Goal: Information Seeking & Learning: Learn about a topic

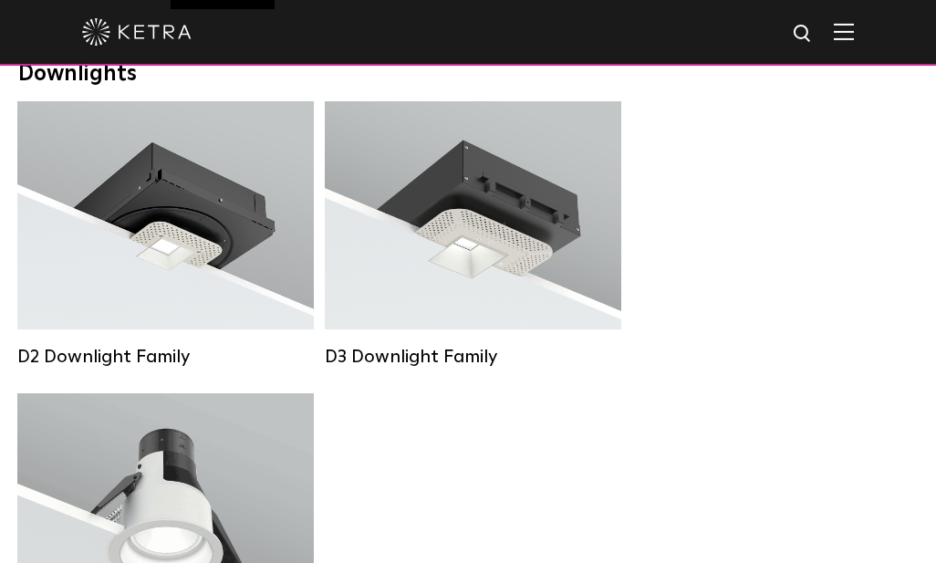
scroll to position [302, 0]
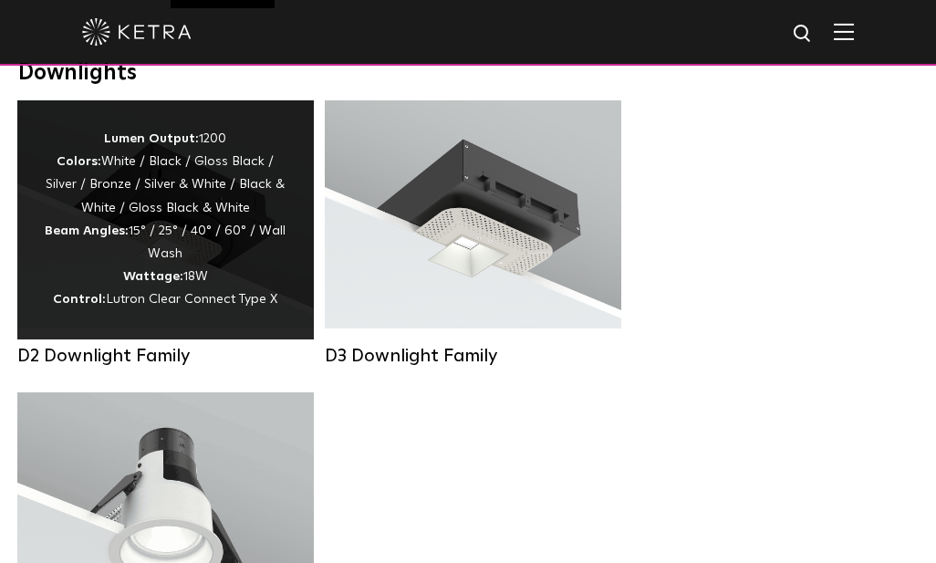
click at [231, 281] on div "Lumen Output: 1200 Colors: White / Black / Gloss Black / Silver / Bronze / Silv…" at bounding box center [166, 220] width 242 height 184
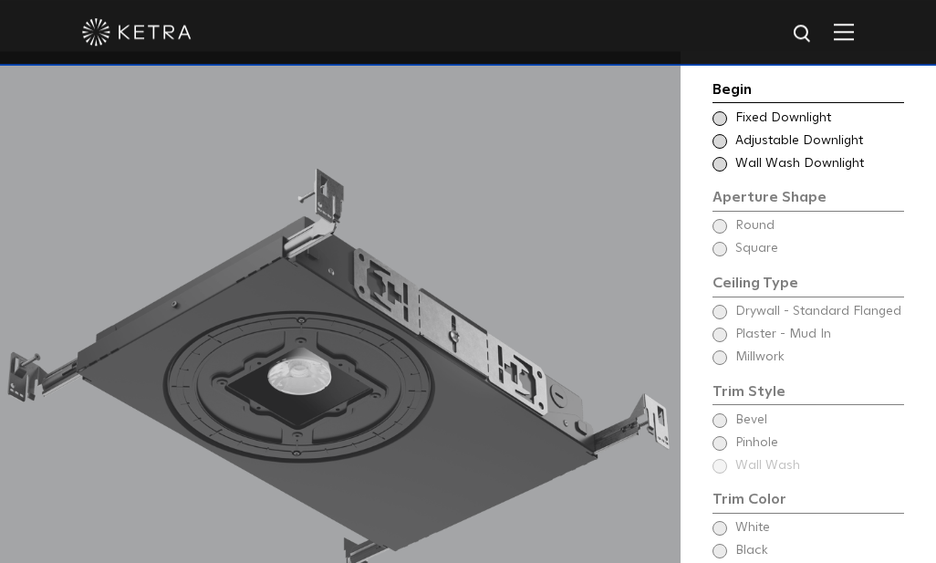
scroll to position [1405, 0]
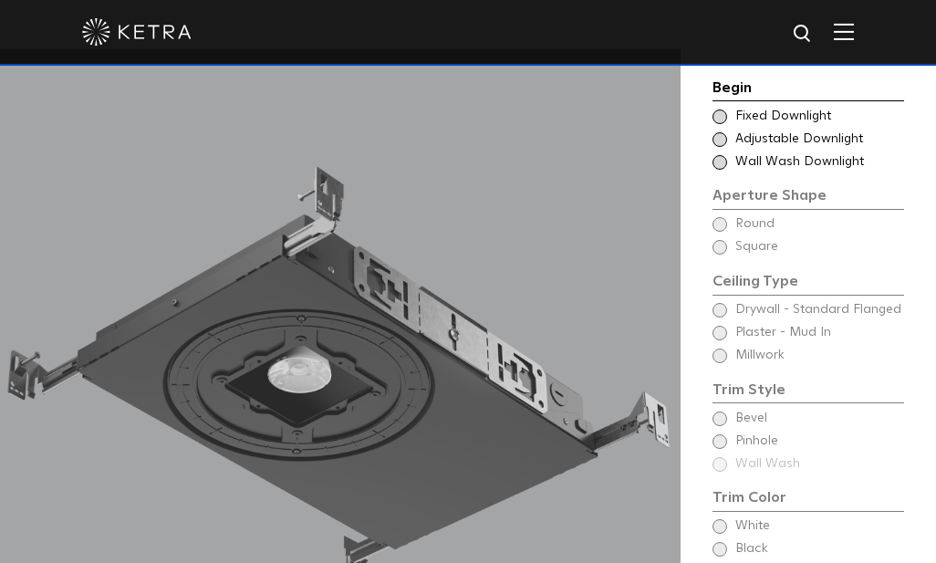
click at [725, 242] on div "Begin Choose Aperture Shape Fixed Downlight Choose Aperture Shape Adjustable Do…" at bounding box center [809, 391] width 192 height 628
click at [725, 239] on div "Begin Choose Aperture Shape Fixed Downlight Choose Aperture Shape Adjustable Do…" at bounding box center [809, 391] width 192 height 628
click at [722, 124] on span at bounding box center [720, 116] width 15 height 15
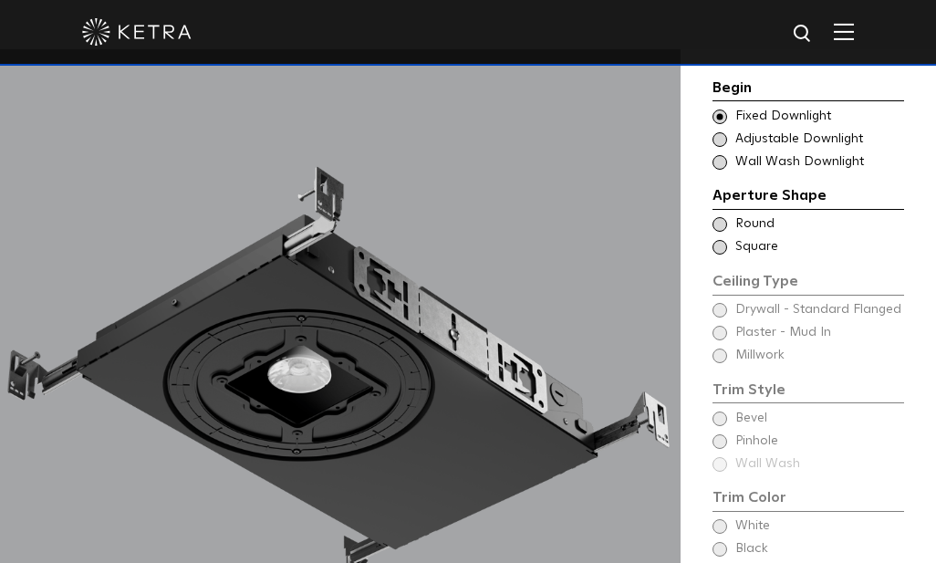
click at [720, 232] on span at bounding box center [720, 224] width 15 height 15
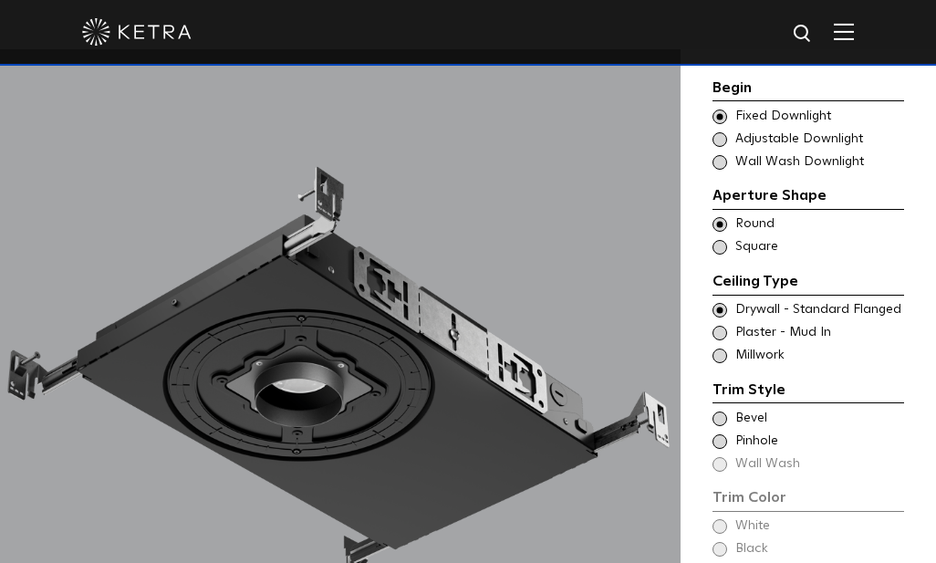
click at [721, 340] on span at bounding box center [720, 333] width 15 height 15
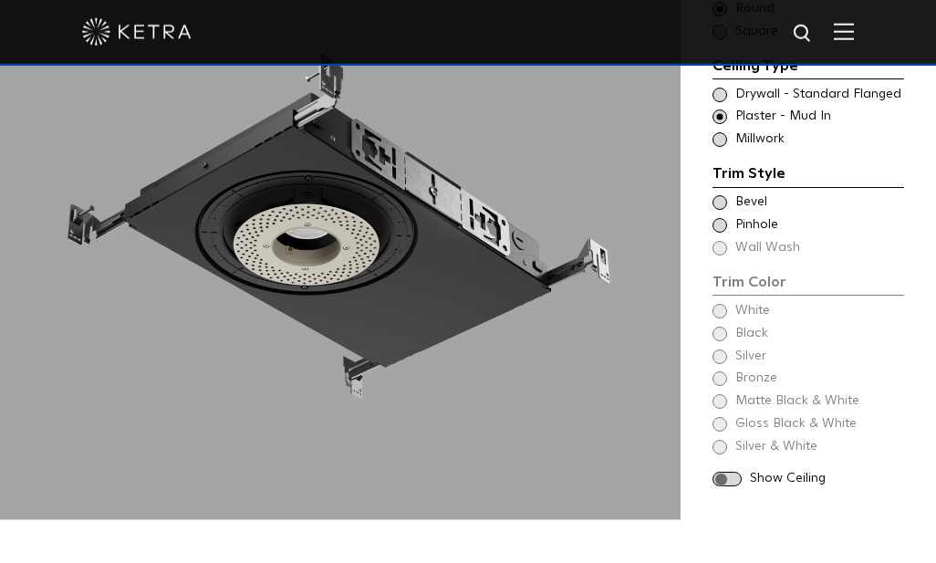
scroll to position [1498, 0]
click at [722, 209] on span at bounding box center [720, 201] width 15 height 15
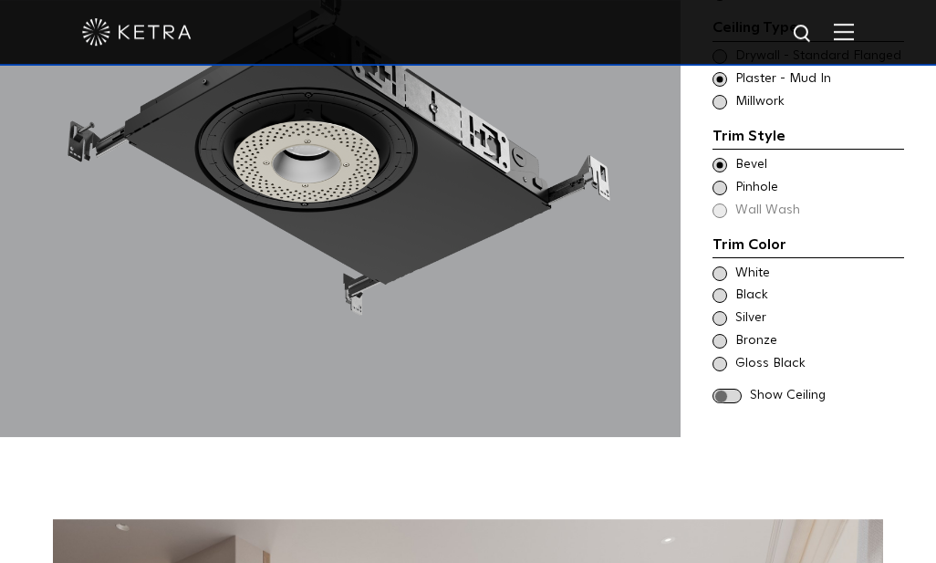
scroll to position [1581, 0]
click at [723, 280] on span at bounding box center [720, 273] width 15 height 15
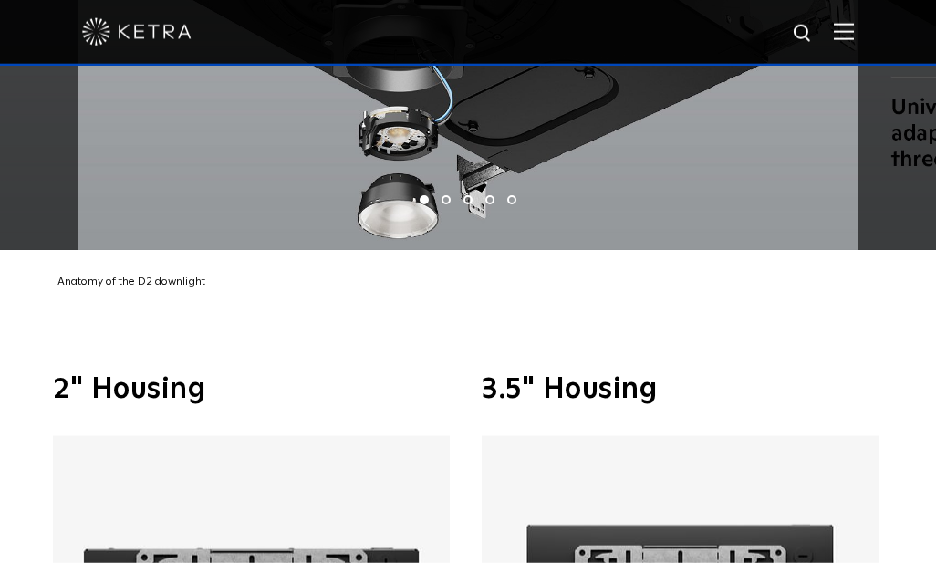
click at [690, 513] on img at bounding box center [680, 573] width 397 height 274
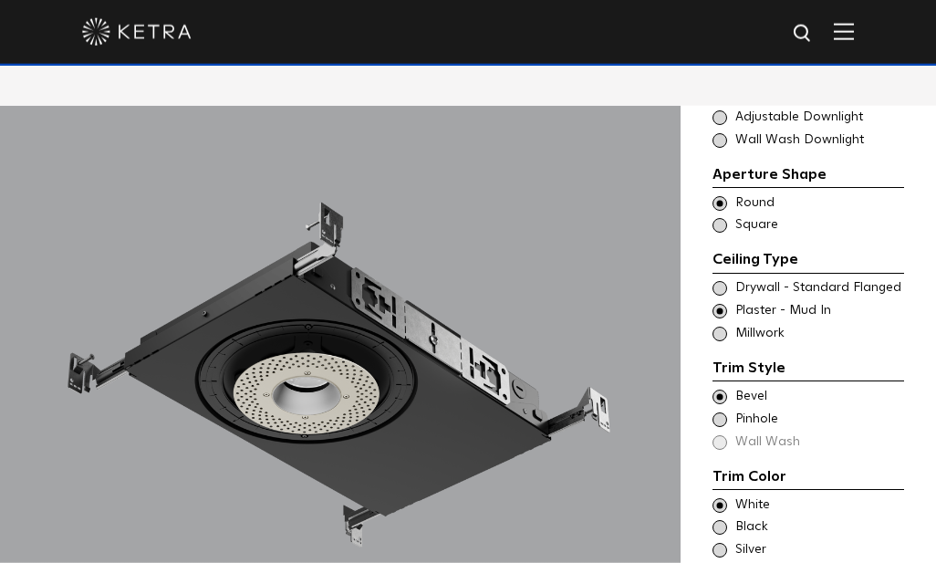
scroll to position [1366, 0]
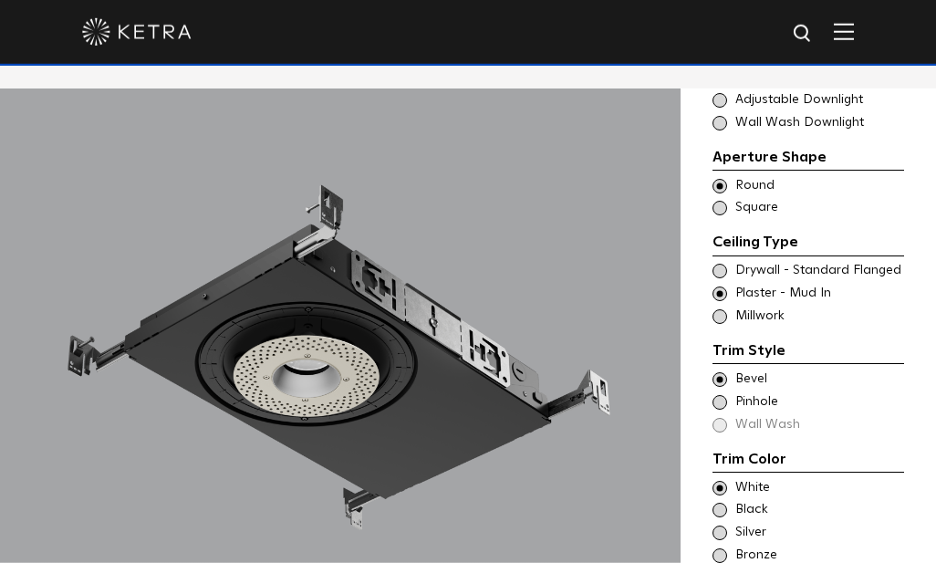
click at [731, 109] on div "Choose Aperture Shape Adjustable Downlight" at bounding box center [809, 100] width 192 height 18
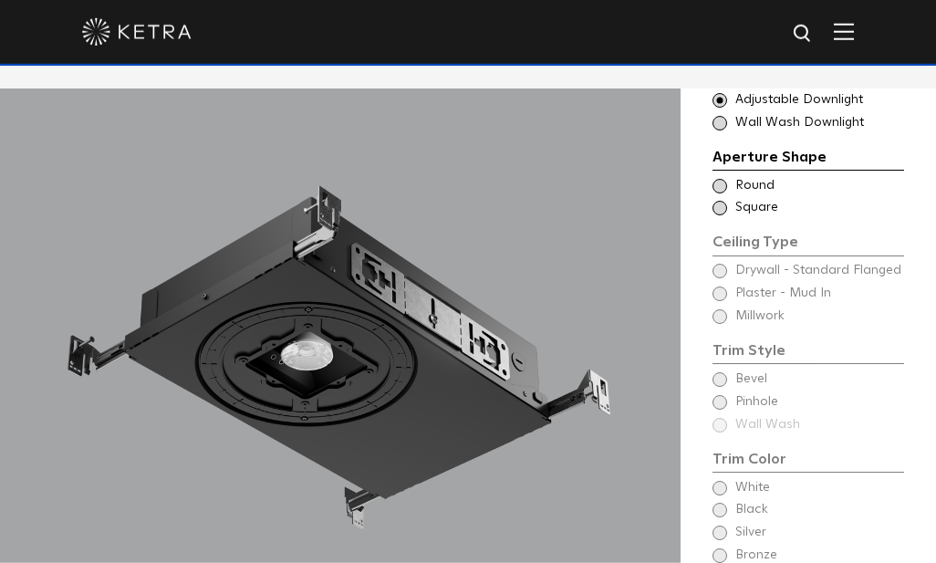
click at [724, 85] on span at bounding box center [720, 77] width 15 height 15
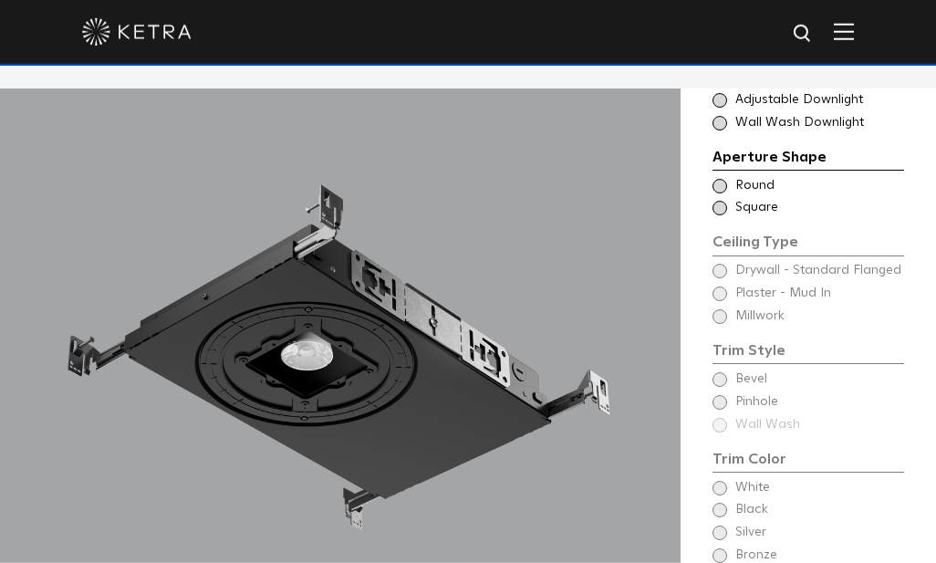
click at [720, 108] on span at bounding box center [720, 100] width 15 height 15
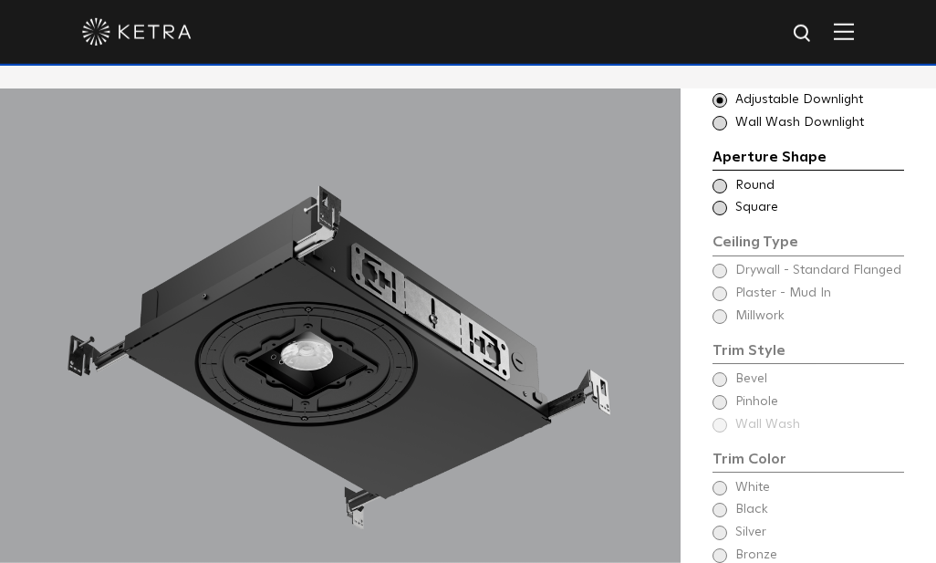
click at [717, 85] on span at bounding box center [720, 77] width 15 height 15
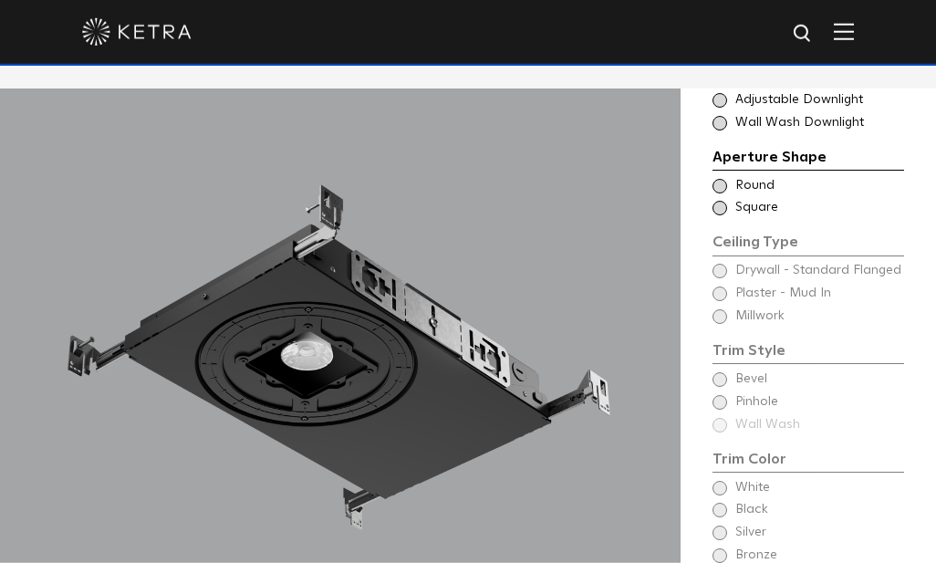
click at [719, 193] on span at bounding box center [720, 186] width 15 height 15
